Goal: Information Seeking & Learning: Learn about a topic

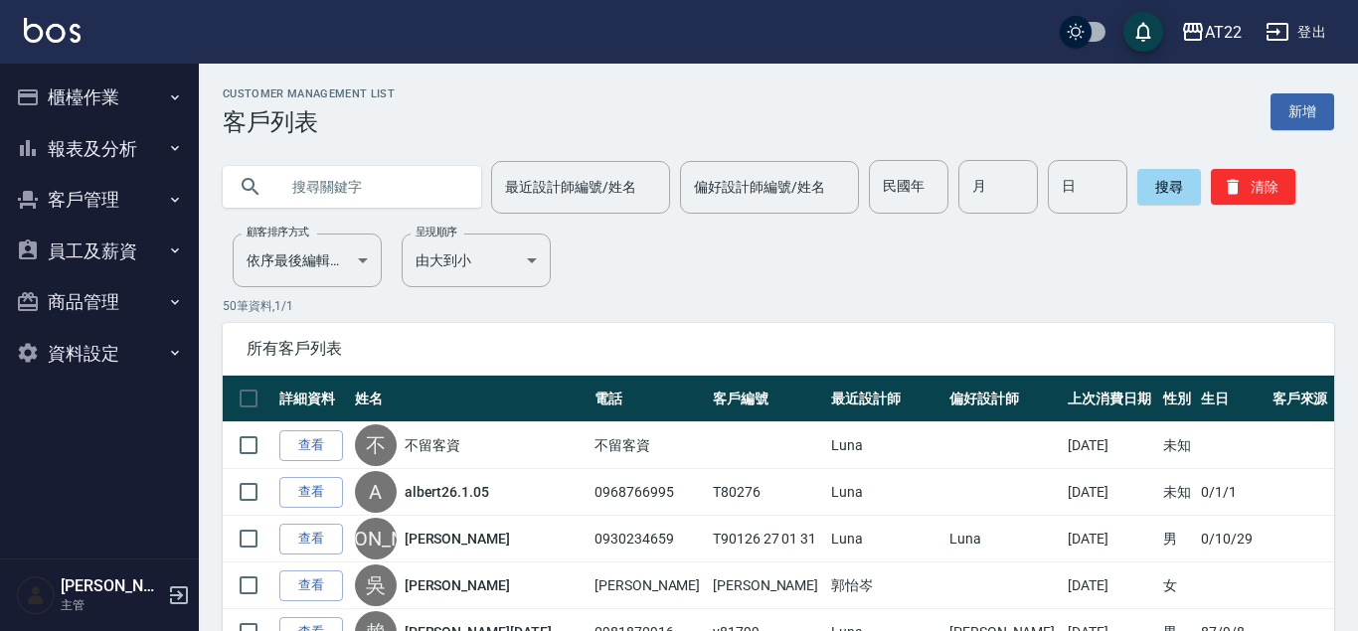
click at [170, 585] on icon "button" at bounding box center [179, 595] width 24 height 24
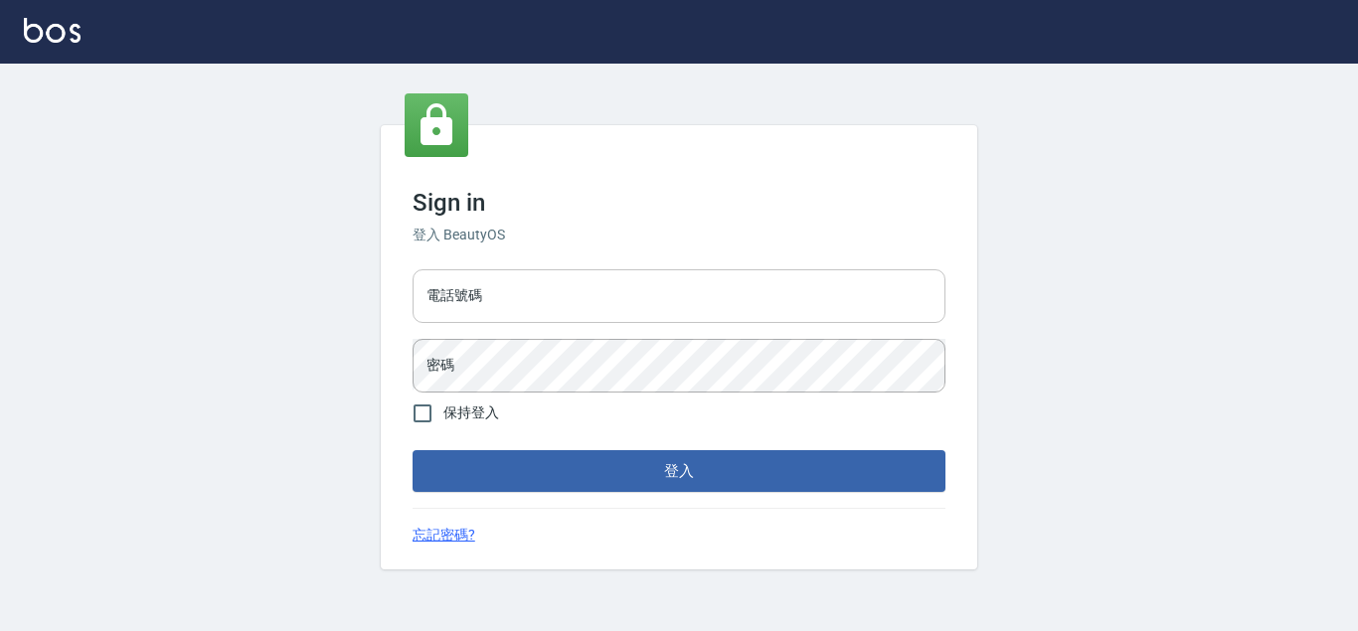
click at [815, 276] on input "電話號碼" at bounding box center [679, 296] width 533 height 54
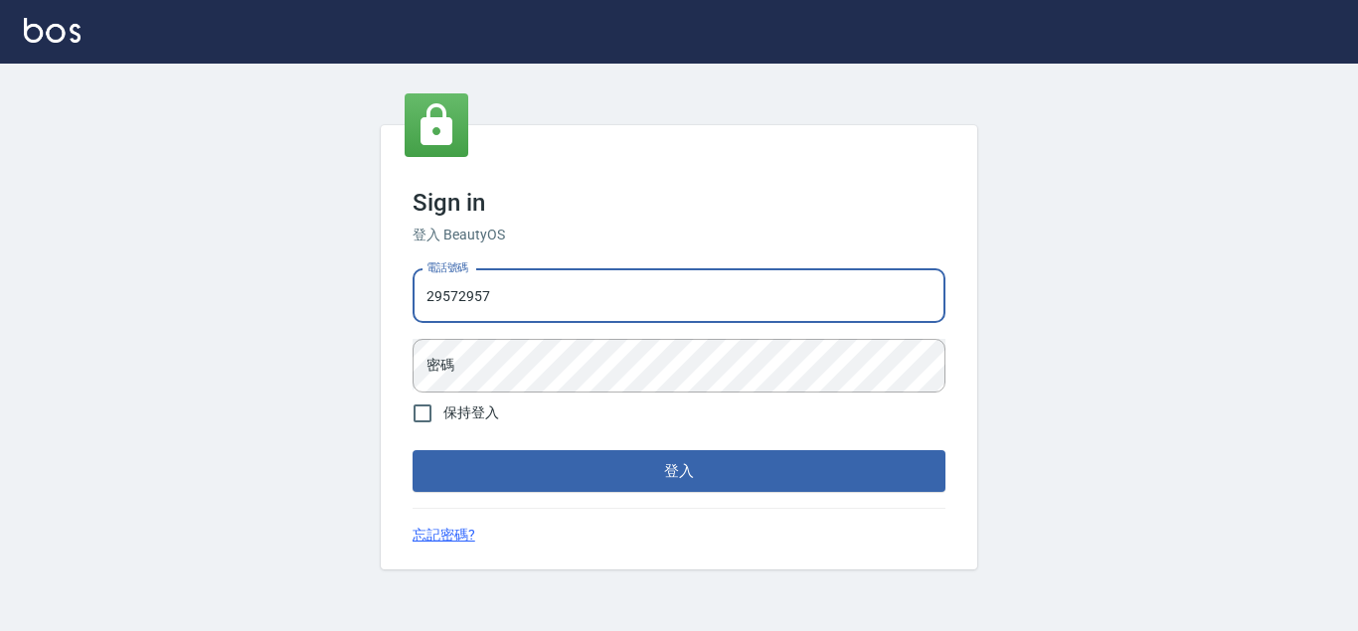
type input "29572957"
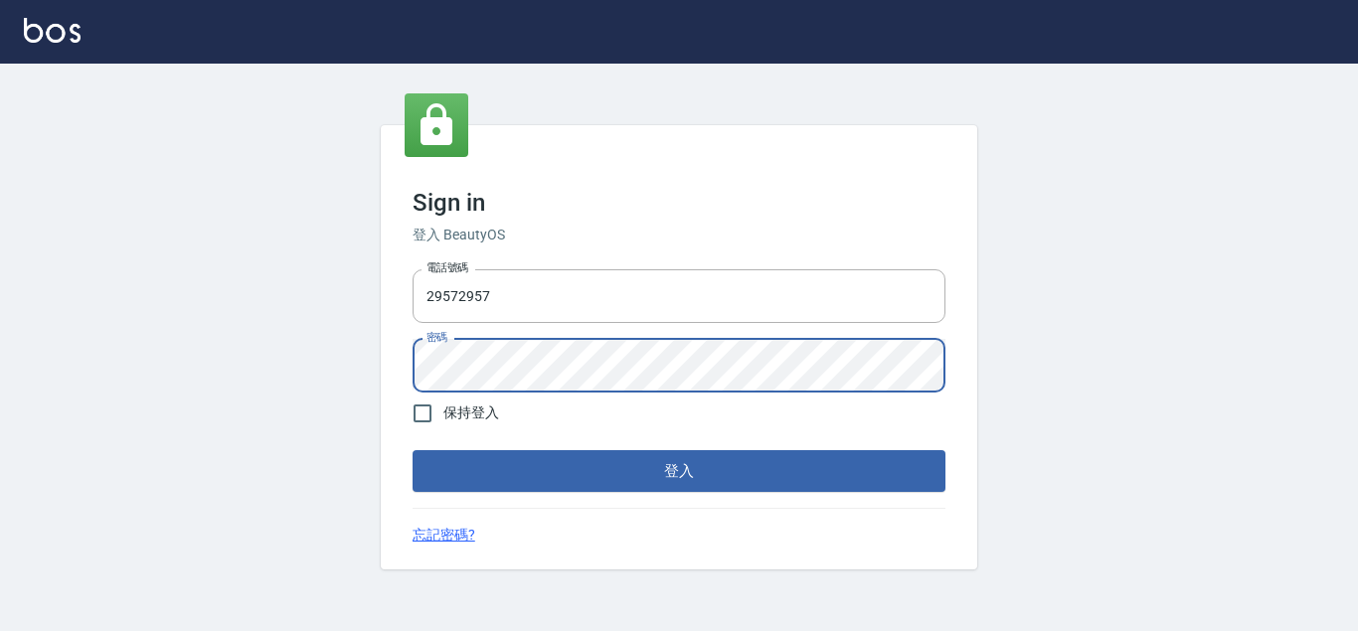
click at [413, 450] on button "登入" at bounding box center [679, 471] width 533 height 42
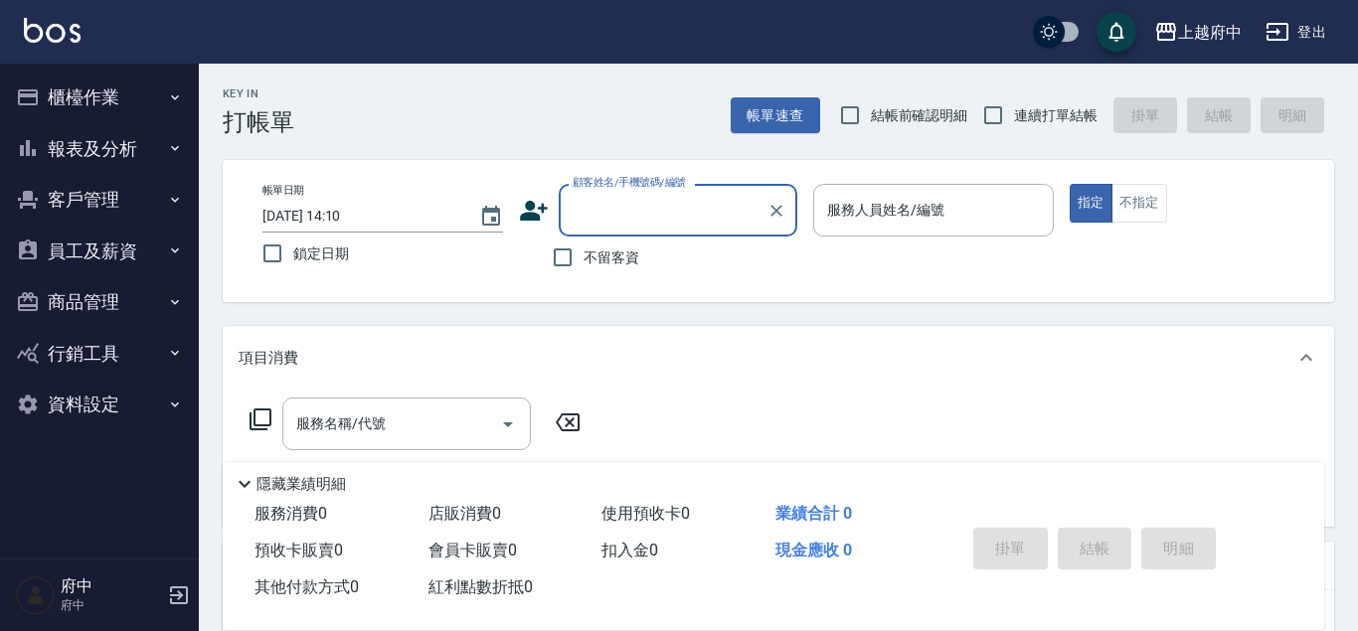
click at [204, 296] on div "Key In 打帳單 帳單速查 結帳前確認明細 連續打單結帳 掛單 結帳 明細 帳單日期 2025/09/25 14:10 鎖定日期 顧客姓名/手機號碼/編號…" at bounding box center [778, 518] width 1159 height 909
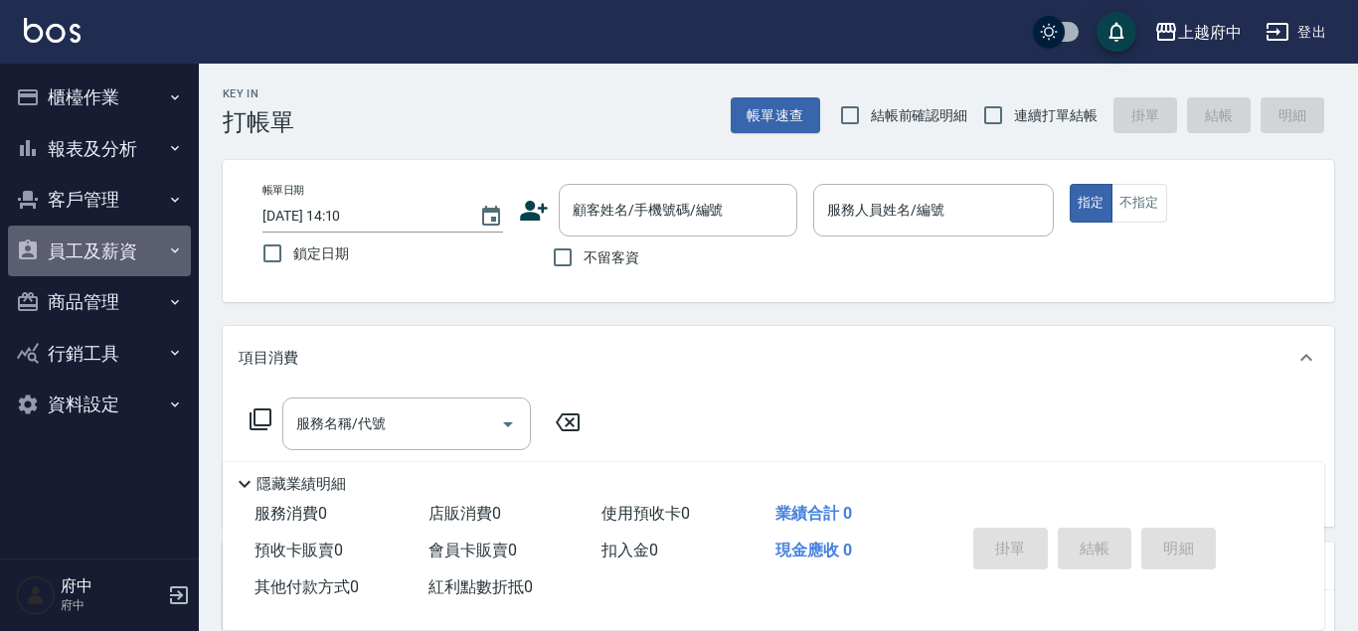
click at [113, 251] on button "員工及薪資" at bounding box center [99, 252] width 183 height 52
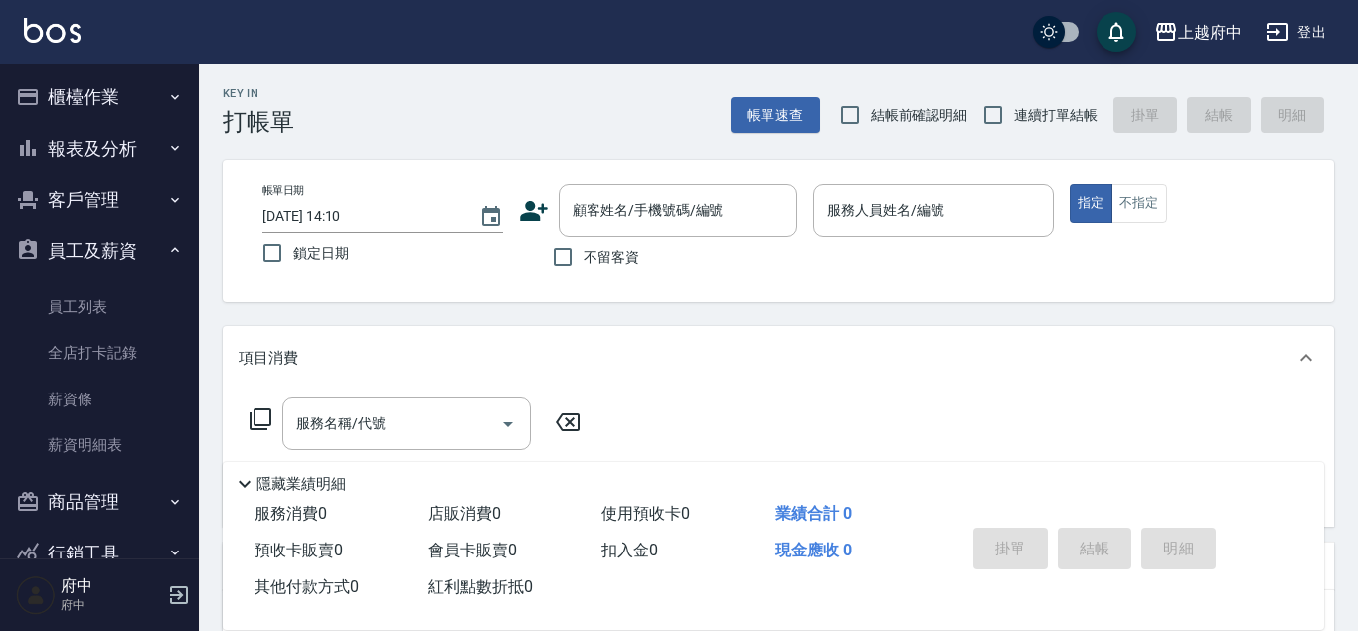
click at [113, 251] on button "員工及薪資" at bounding box center [99, 252] width 183 height 52
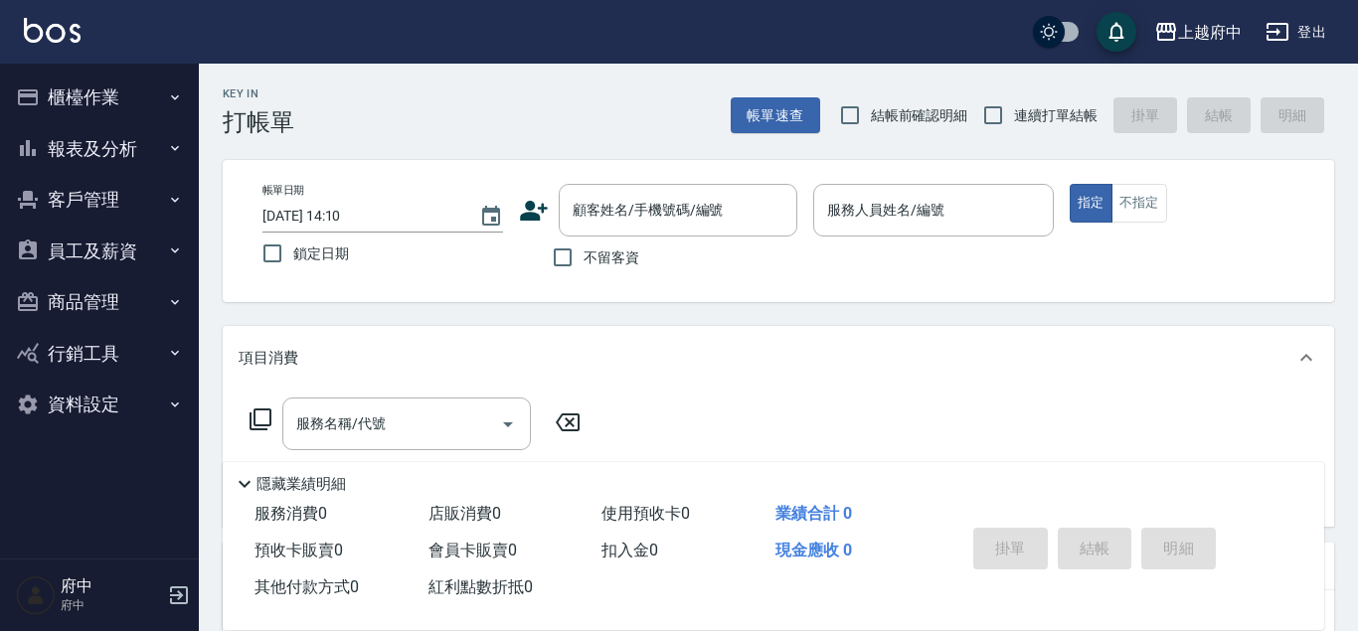
click at [113, 208] on button "客戶管理" at bounding box center [99, 200] width 183 height 52
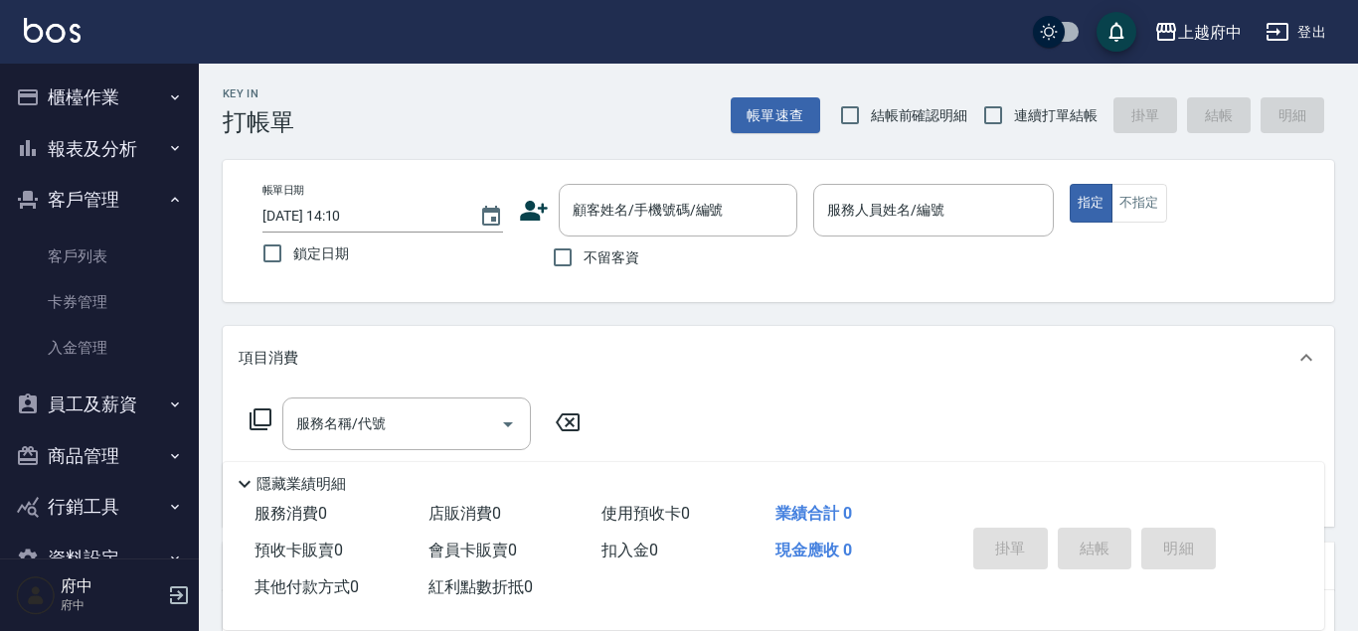
click at [105, 211] on button "客戶管理" at bounding box center [99, 200] width 183 height 52
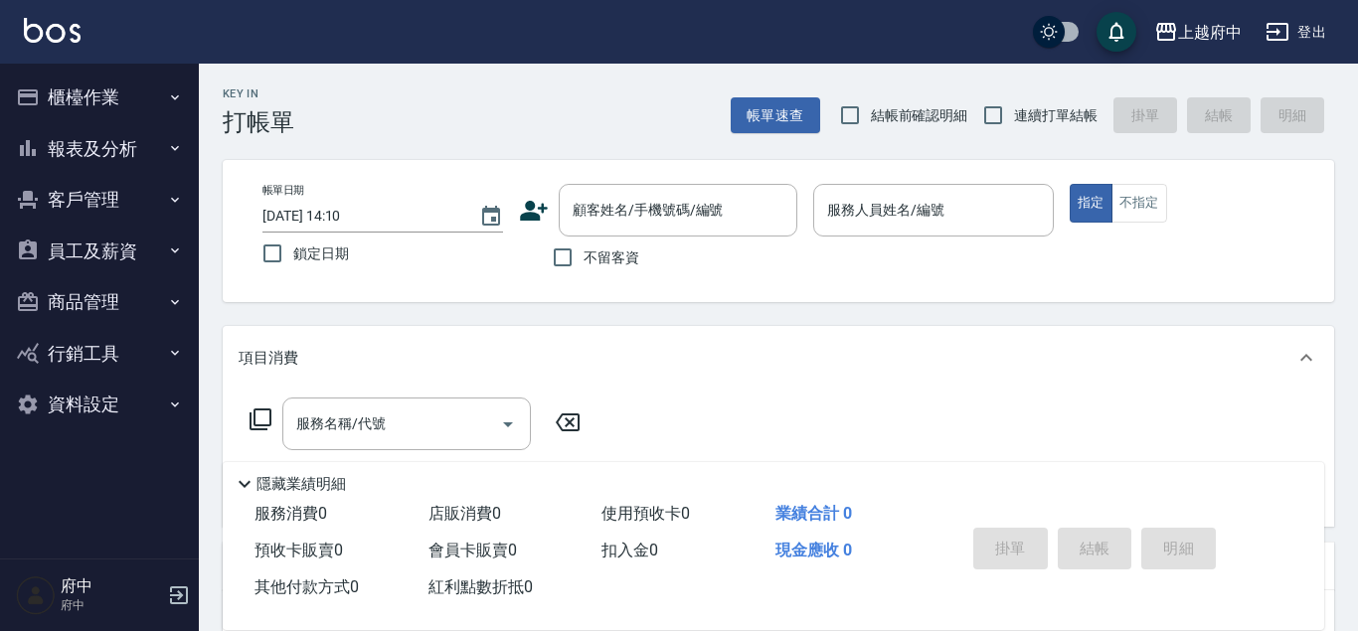
click at [104, 151] on button "報表及分析" at bounding box center [99, 149] width 183 height 52
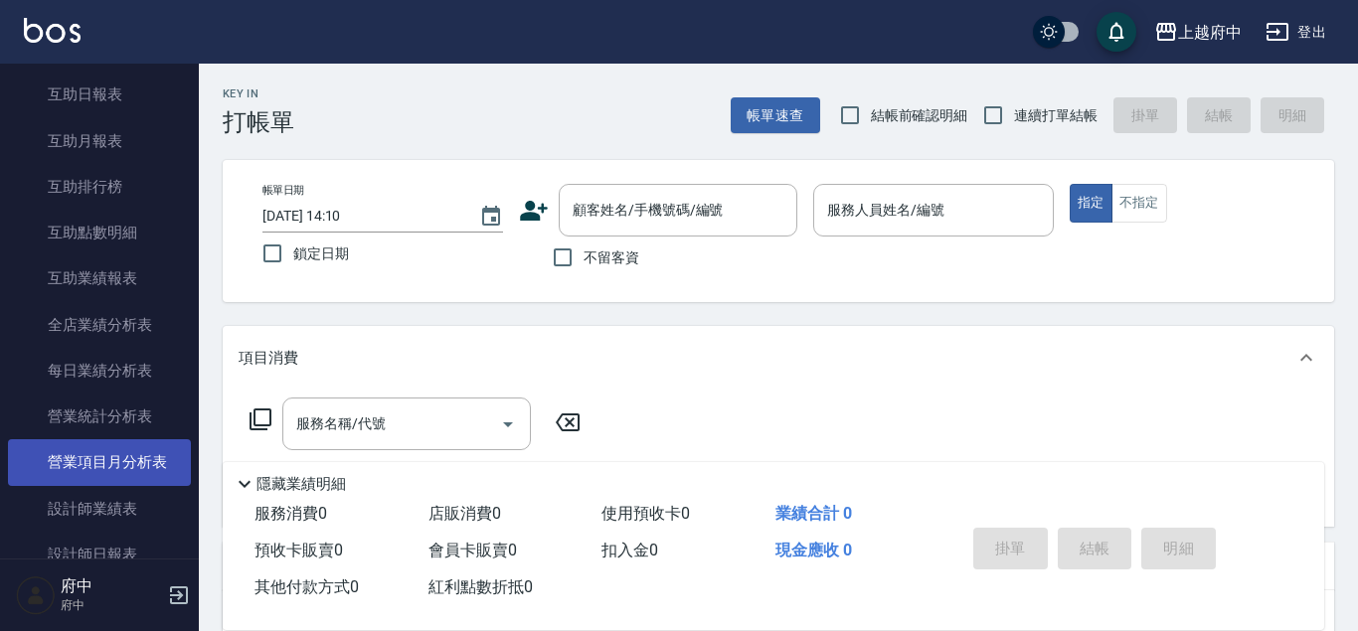
scroll to position [567, 0]
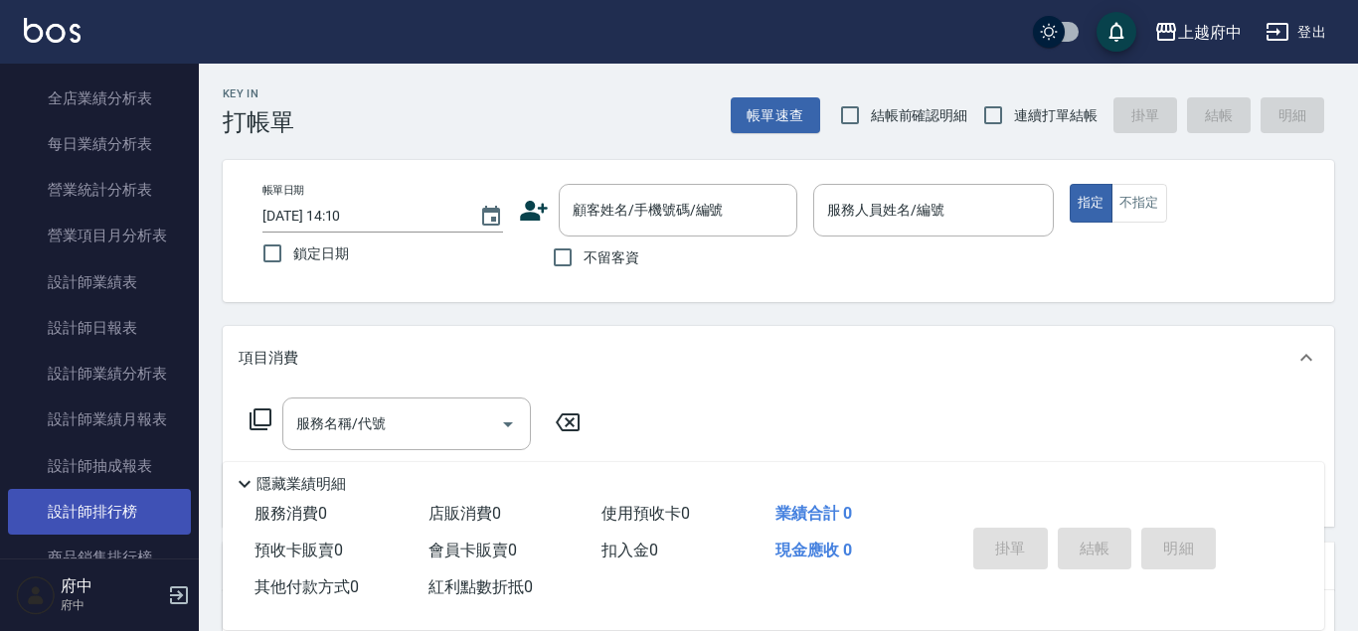
click at [117, 499] on link "設計師排行榜" at bounding box center [99, 512] width 183 height 46
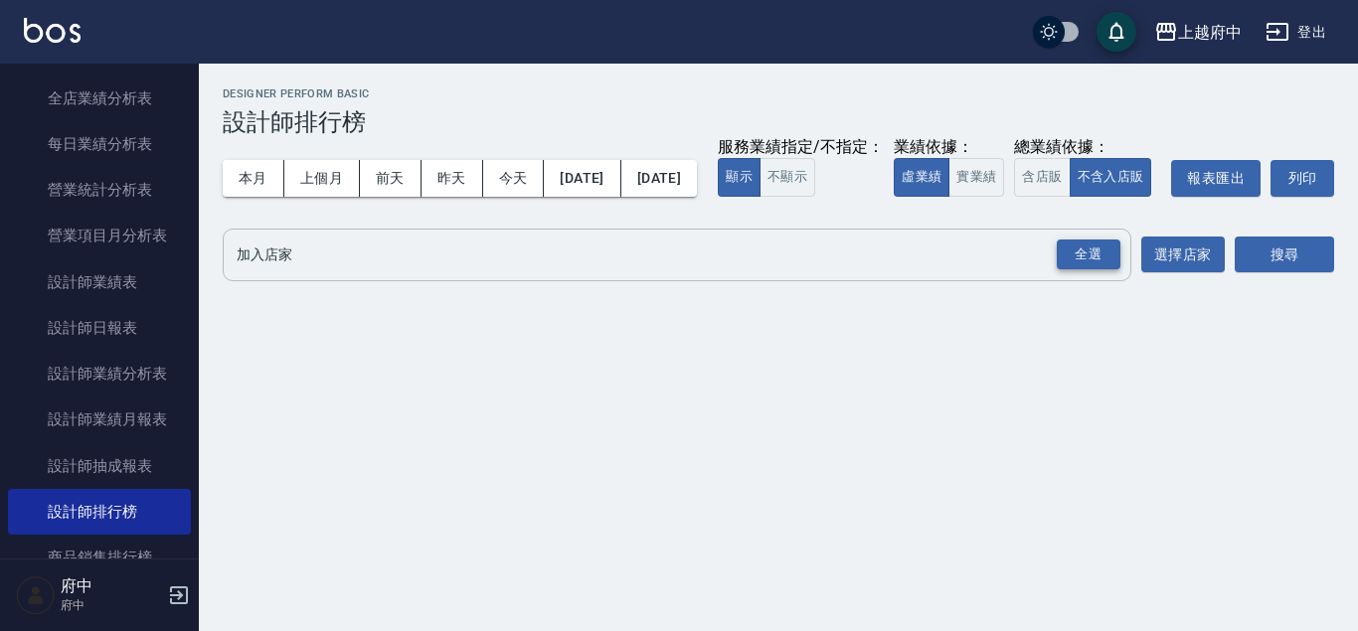
click at [1097, 270] on div "全選" at bounding box center [1089, 255] width 64 height 31
click at [1312, 274] on button "搜尋" at bounding box center [1284, 256] width 99 height 37
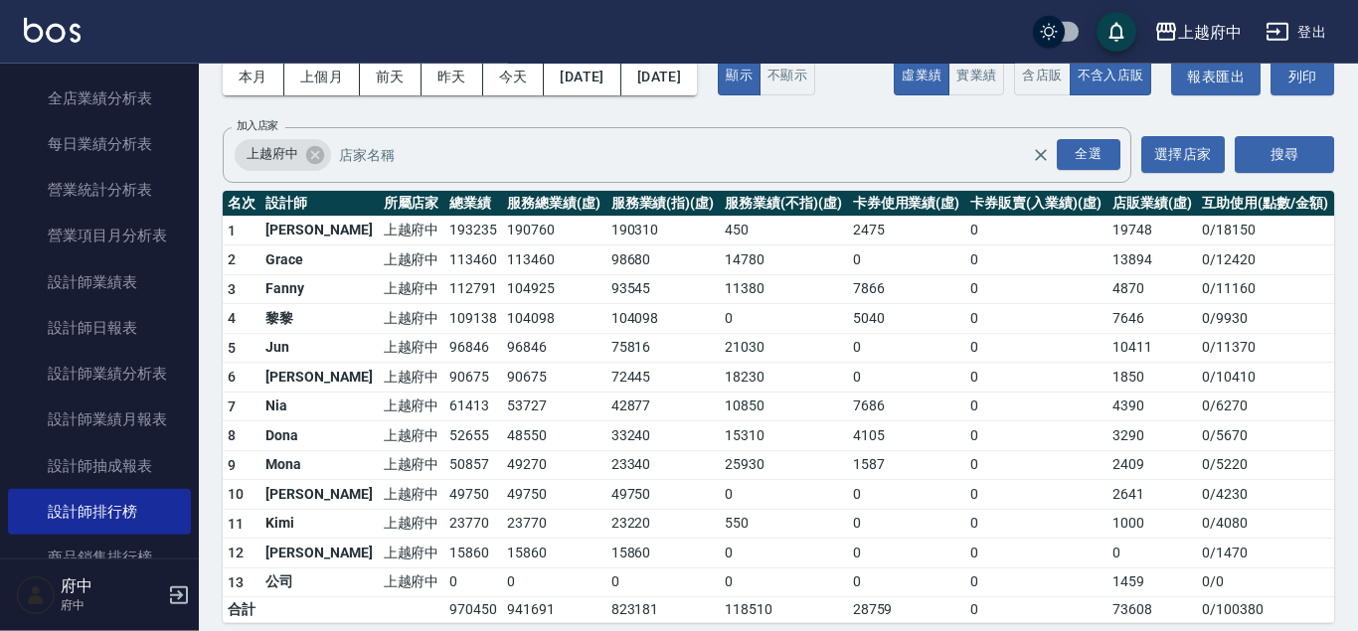
scroll to position [157, 0]
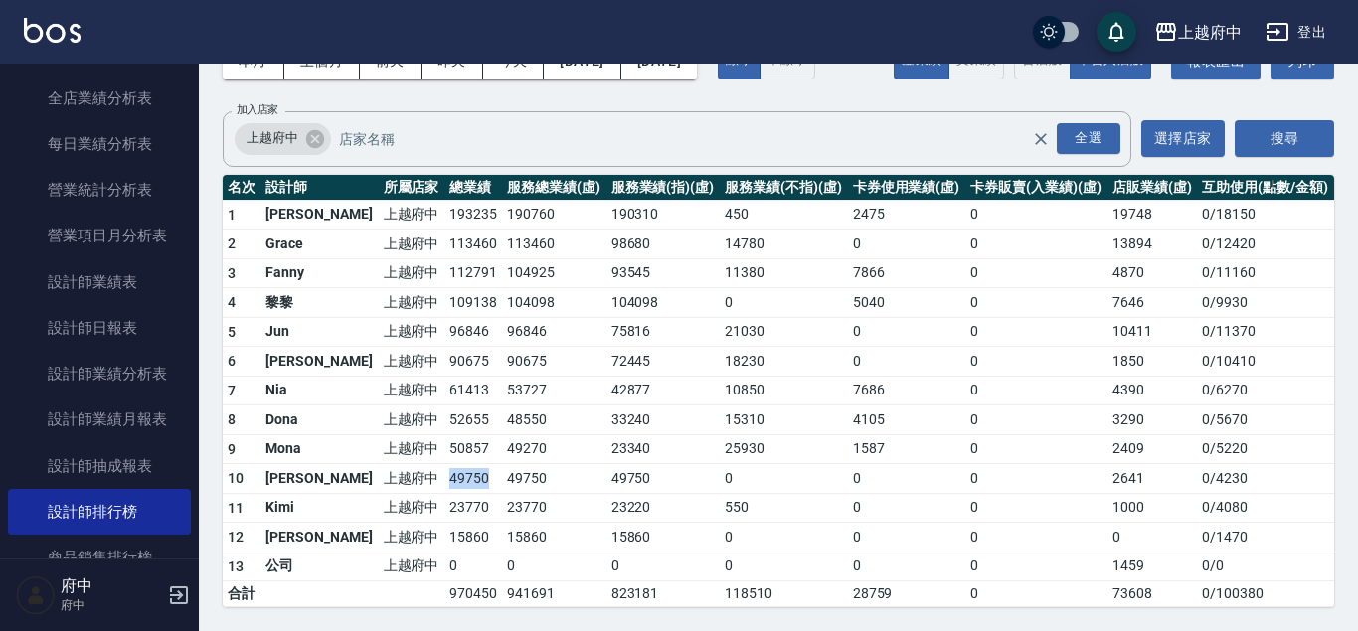
drag, startPoint x: 392, startPoint y: 487, endPoint x: 435, endPoint y: 486, distance: 43.7
click at [444, 486] on td "49750" at bounding box center [473, 479] width 58 height 30
drag, startPoint x: 399, startPoint y: 528, endPoint x: 412, endPoint y: 531, distance: 13.3
click at [444, 531] on td "15860" at bounding box center [473, 538] width 58 height 30
drag, startPoint x: 405, startPoint y: 511, endPoint x: 441, endPoint y: 508, distance: 36.9
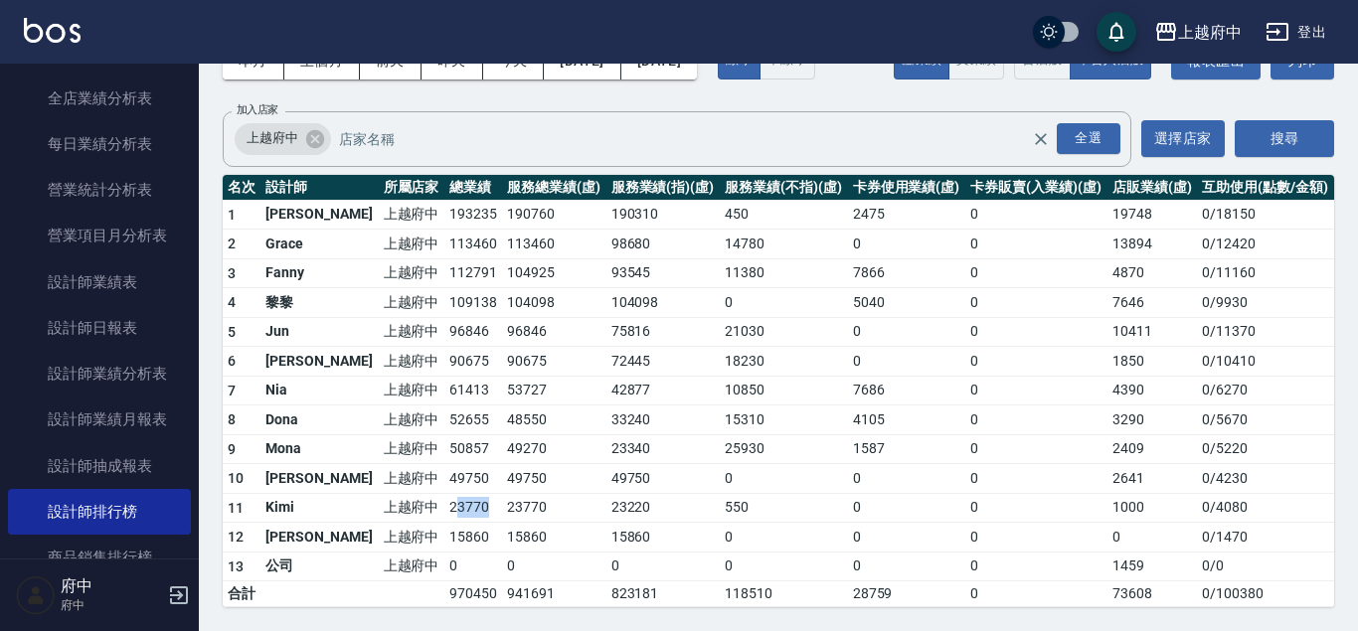
click at [444, 508] on td "23770" at bounding box center [473, 508] width 58 height 30
drag, startPoint x: 423, startPoint y: 389, endPoint x: 400, endPoint y: 391, distance: 23.9
click at [444, 391] on td "61413" at bounding box center [473, 391] width 58 height 30
drag, startPoint x: 426, startPoint y: 243, endPoint x: 402, endPoint y: 246, distance: 25.0
click at [444, 246] on td "113460" at bounding box center [473, 245] width 58 height 30
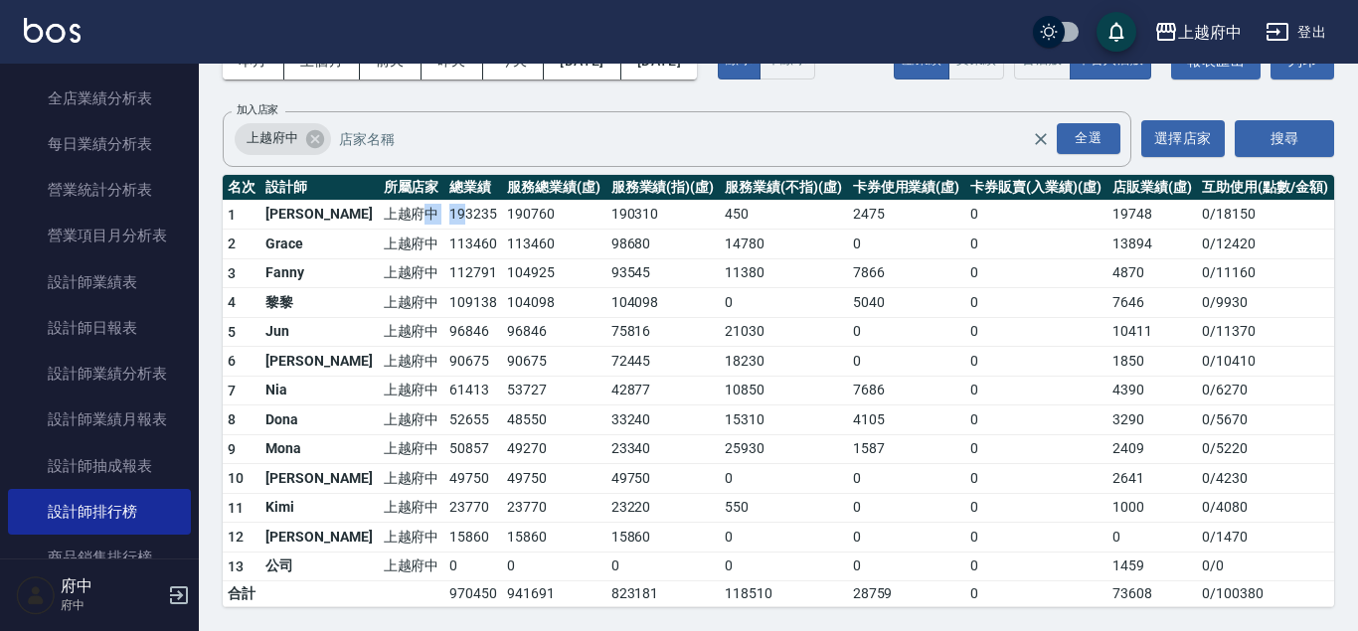
drag, startPoint x: 368, startPoint y: 227, endPoint x: 420, endPoint y: 213, distance: 54.5
click at [420, 213] on tr "1 Annie 上越府中 193235 190760 190310 450 2475 0 19748 0 / 18150" at bounding box center [778, 215] width 1111 height 30
click at [444, 213] on td "193235" at bounding box center [473, 215] width 58 height 30
